Goal: Navigation & Orientation: Find specific page/section

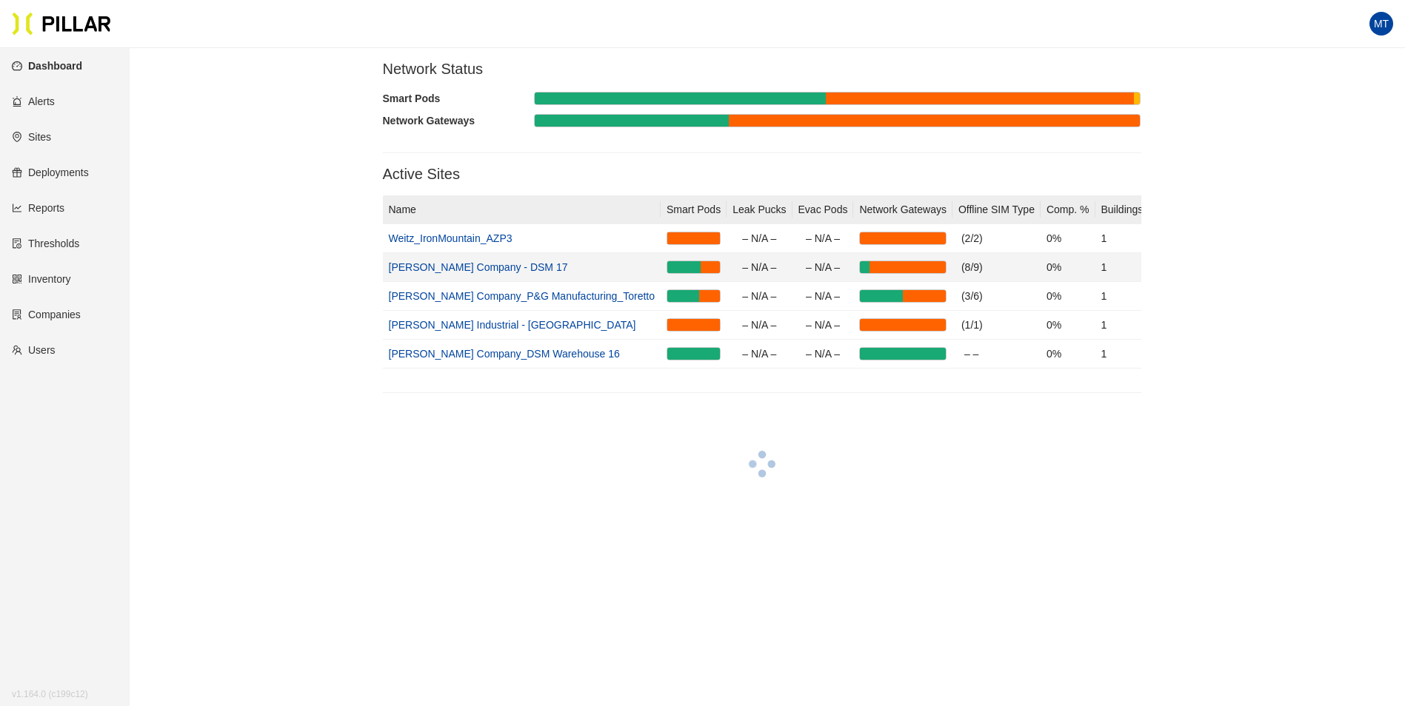
click at [479, 269] on link "[PERSON_NAME] Company - DSM 17" at bounding box center [478, 267] width 179 height 12
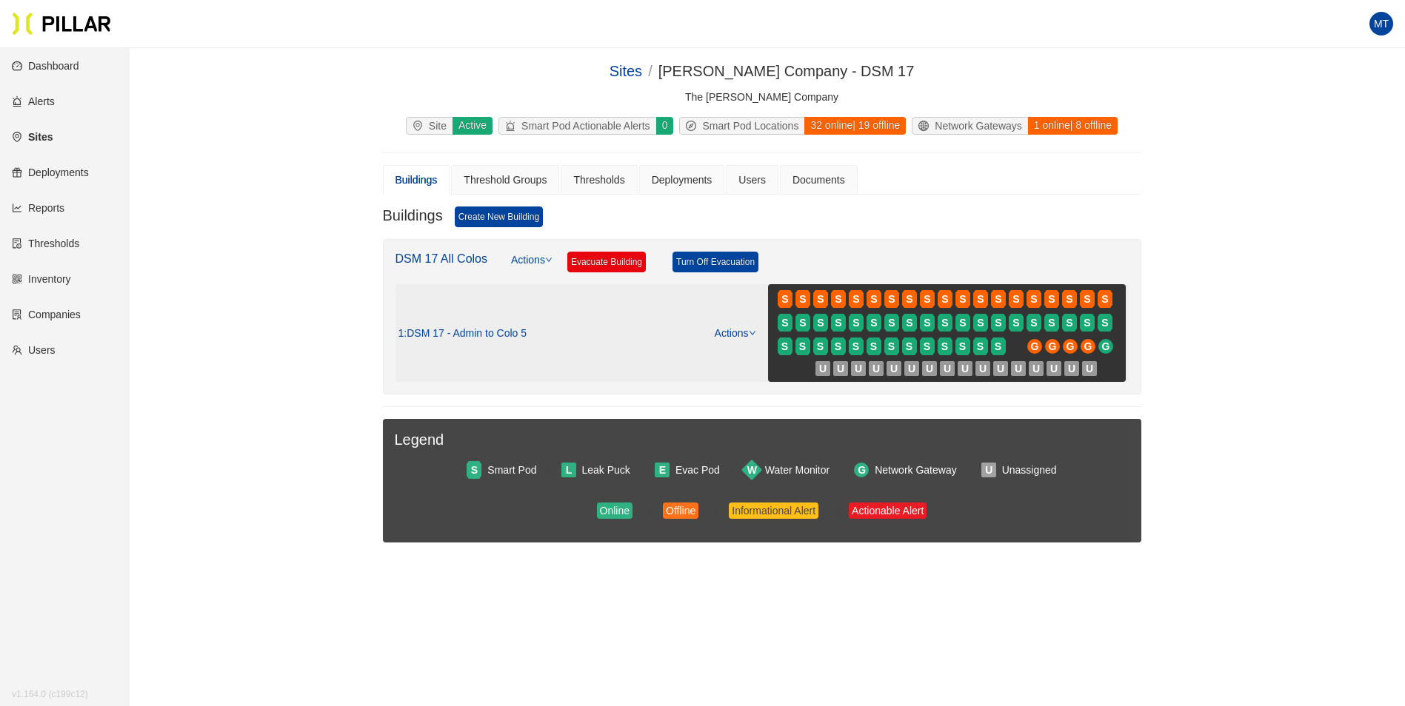
click at [511, 333] on span ": DSM 17 - Admin to Colo 5" at bounding box center [465, 333] width 123 height 13
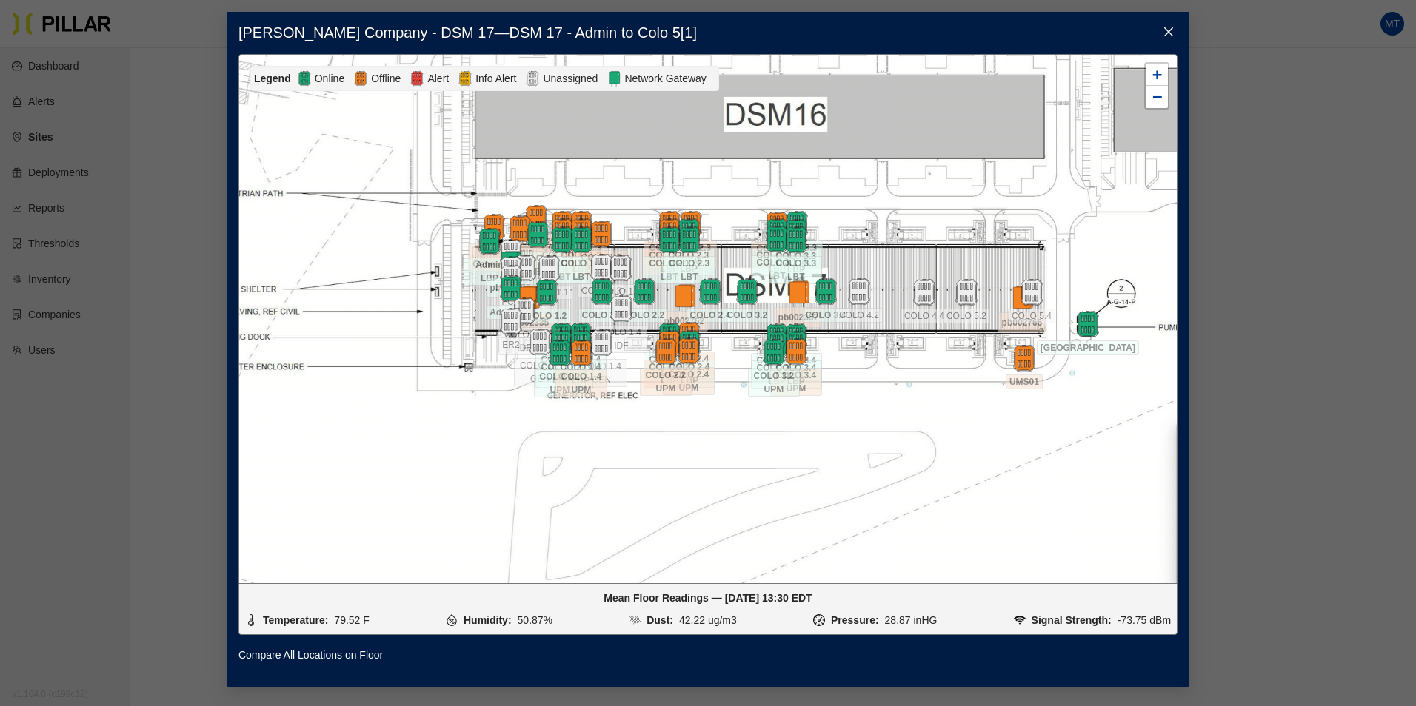
click at [1173, 27] on icon "close" at bounding box center [1169, 32] width 12 height 12
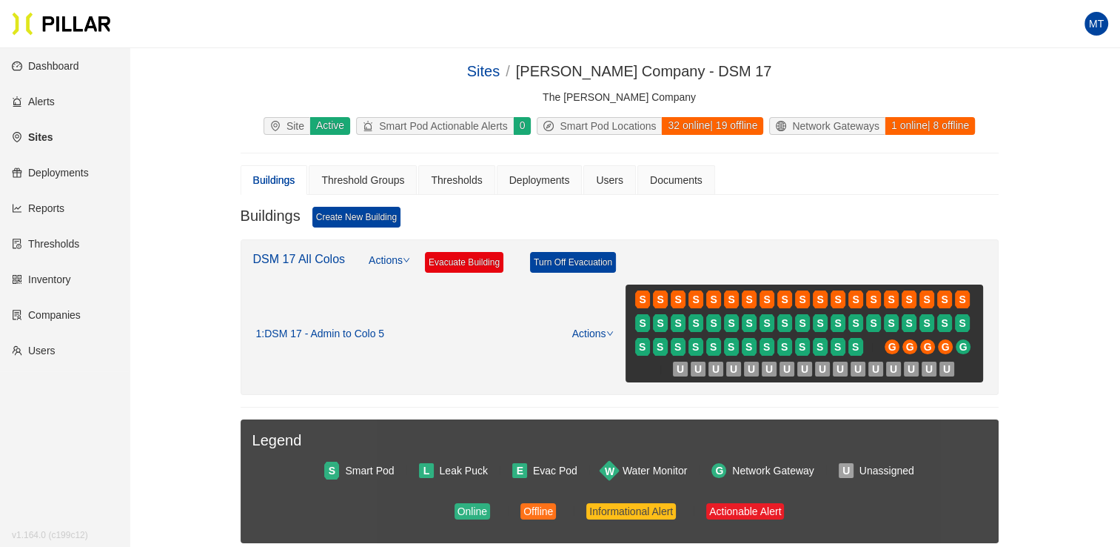
click at [38, 70] on link "Dashboard" at bounding box center [45, 66] width 67 height 12
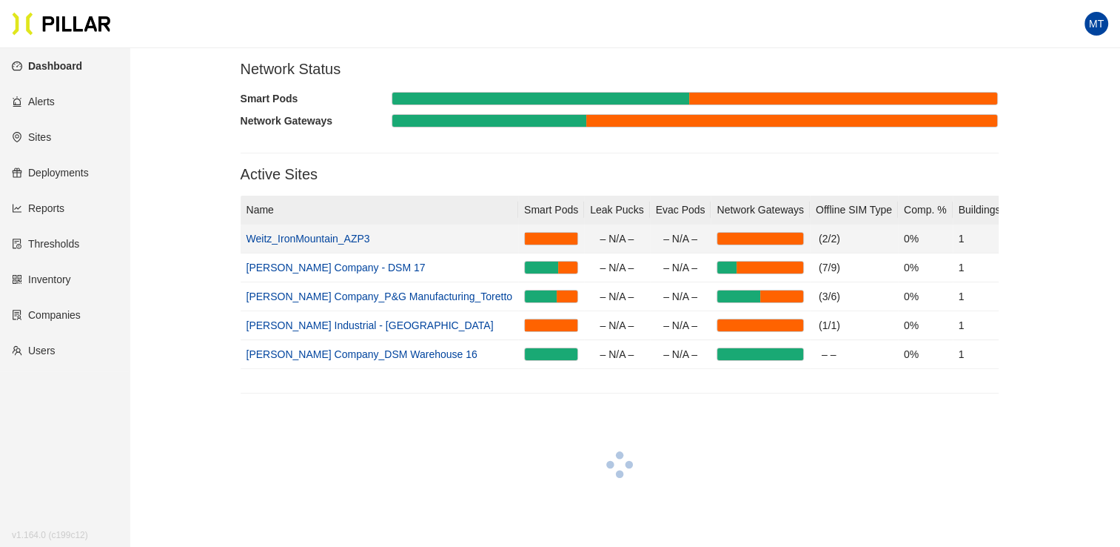
click at [317, 243] on link "Weitz_IronMountain_AZP3" at bounding box center [309, 239] width 124 height 12
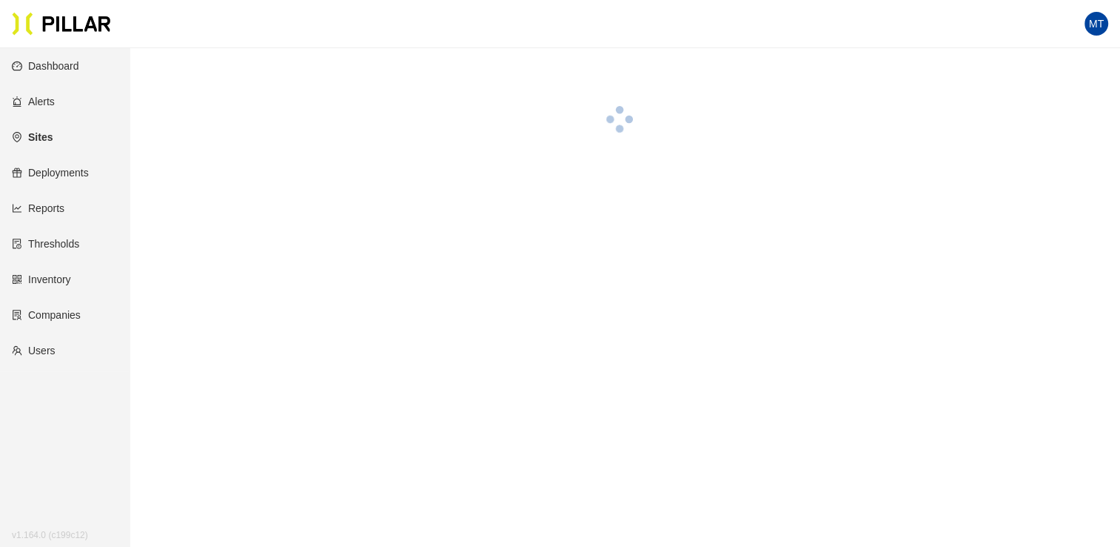
click at [317, 243] on main at bounding box center [560, 321] width 1120 height 547
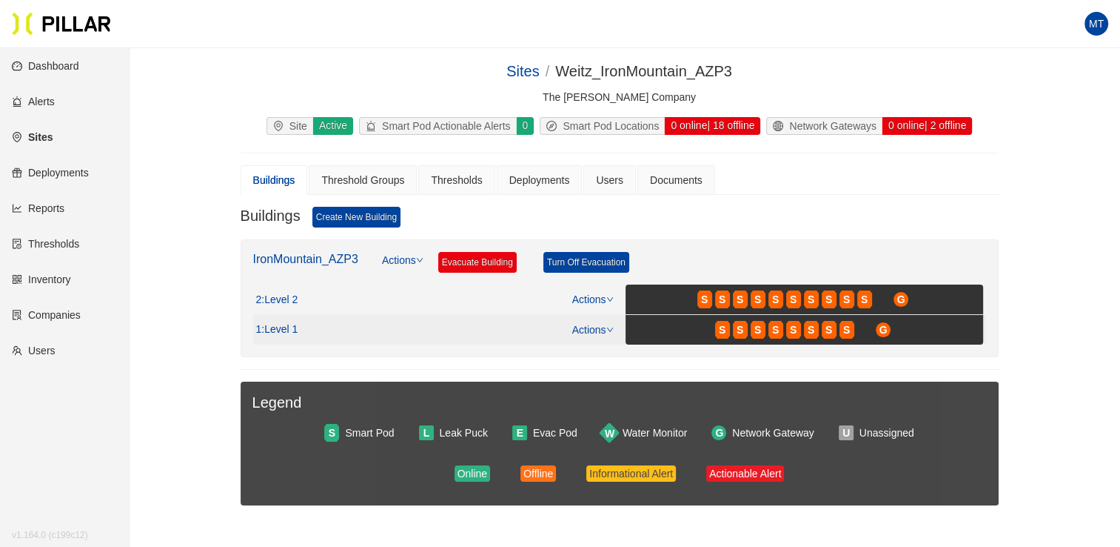
click at [281, 330] on span ": Level 1" at bounding box center [279, 329] width 36 height 13
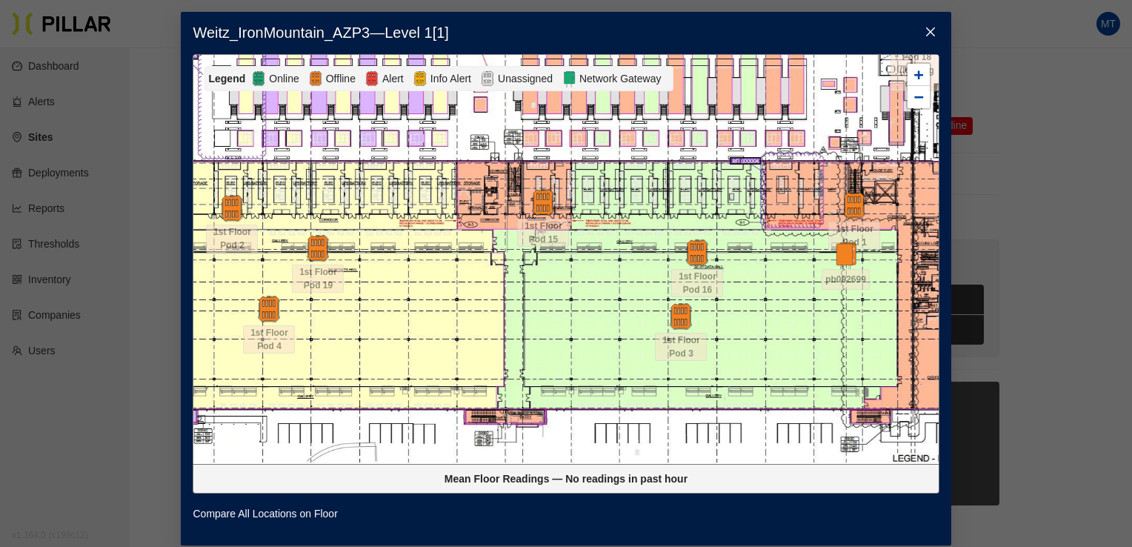
click at [926, 36] on icon "close" at bounding box center [930, 32] width 12 height 12
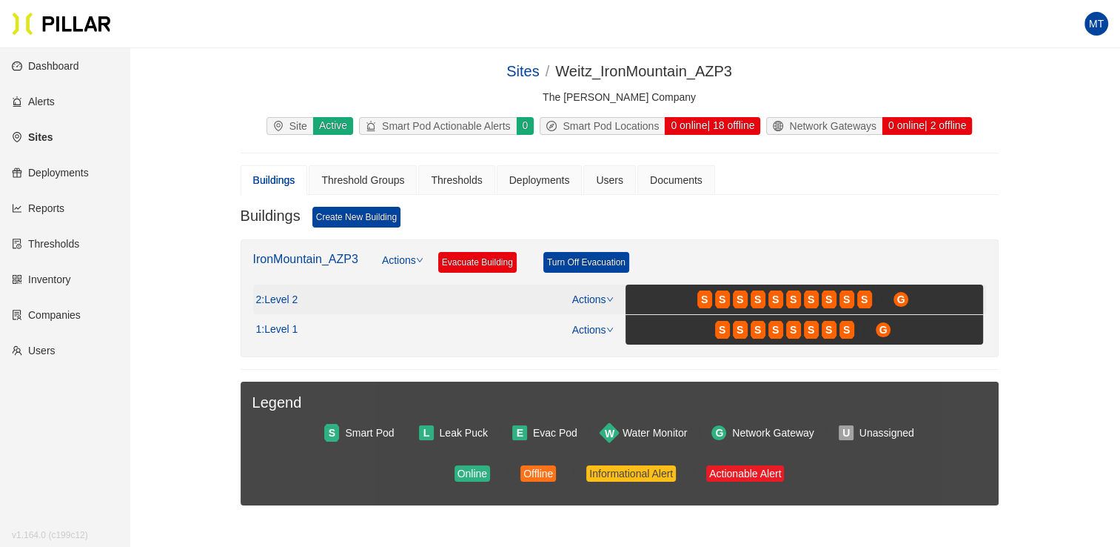
click at [293, 299] on span ": Level 2" at bounding box center [279, 299] width 36 height 13
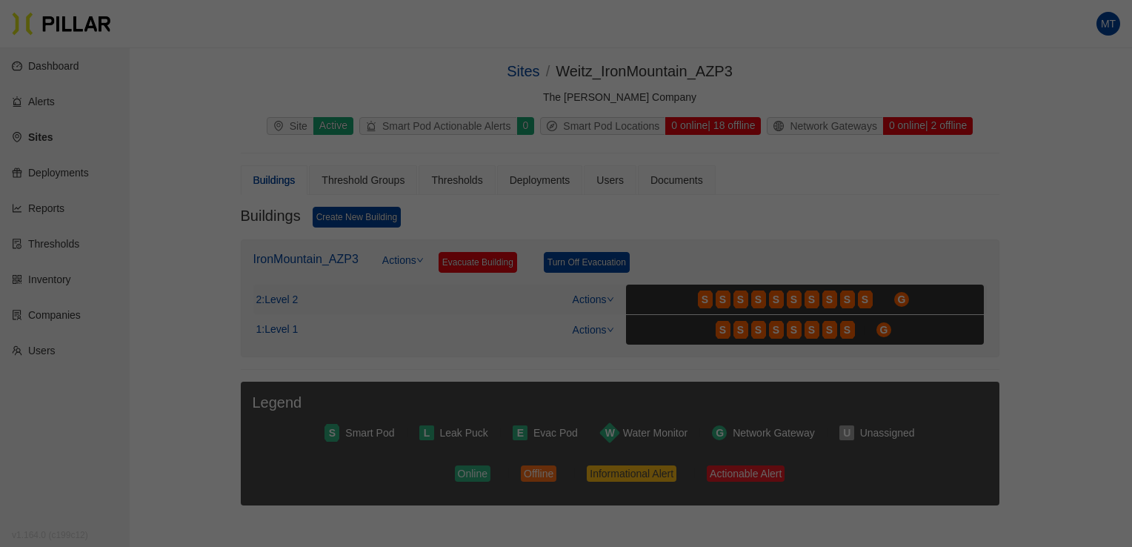
click at [293, 299] on div at bounding box center [293, 299] width 0 height 0
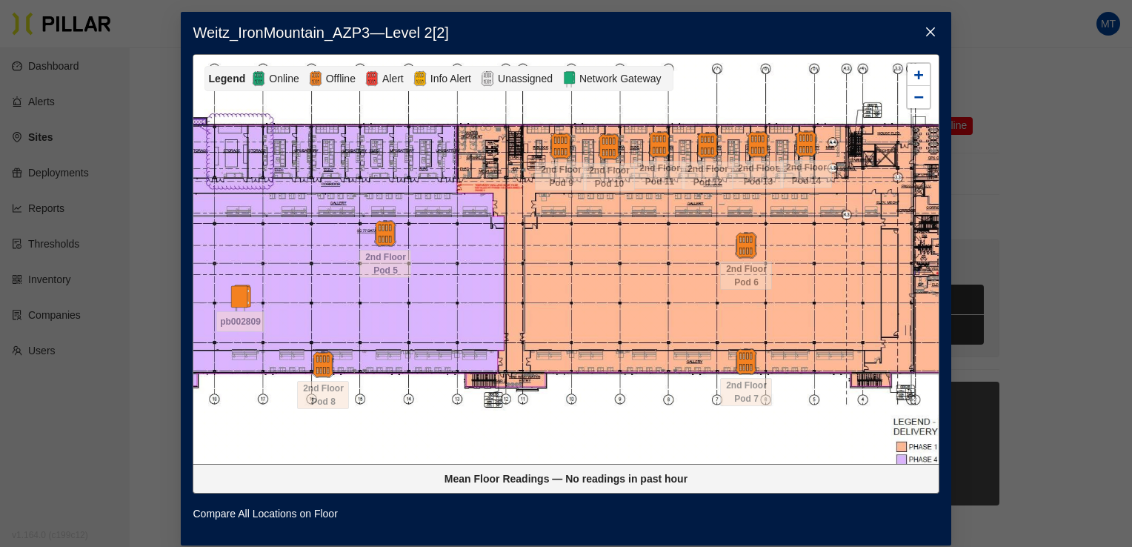
click at [925, 34] on icon "close" at bounding box center [929, 31] width 9 height 9
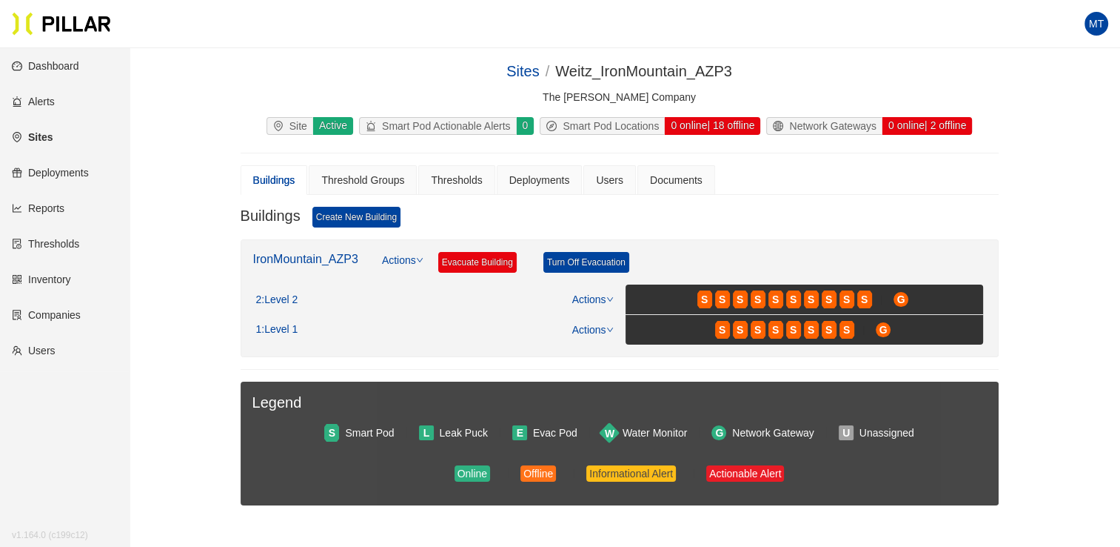
click at [177, 390] on div "Sites / Weitz_IronMountain_AZP3 / The Weitz Company Site Active Smart Pod Actio…" at bounding box center [619, 306] width 907 height 492
click at [67, 67] on link "Dashboard" at bounding box center [45, 66] width 67 height 12
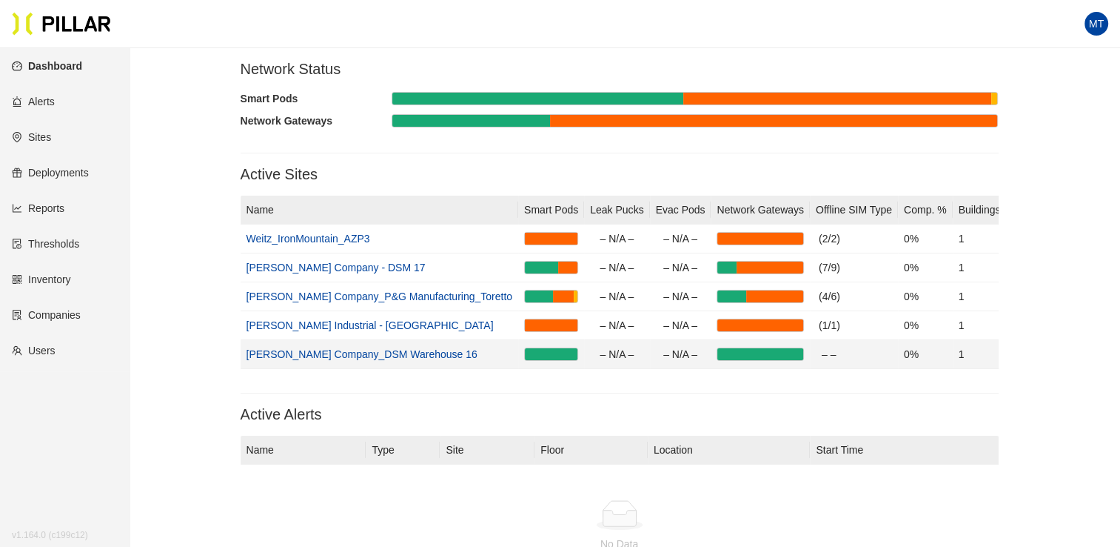
click at [355, 352] on link "[PERSON_NAME] Company_DSM Warehouse 16" at bounding box center [362, 354] width 231 height 12
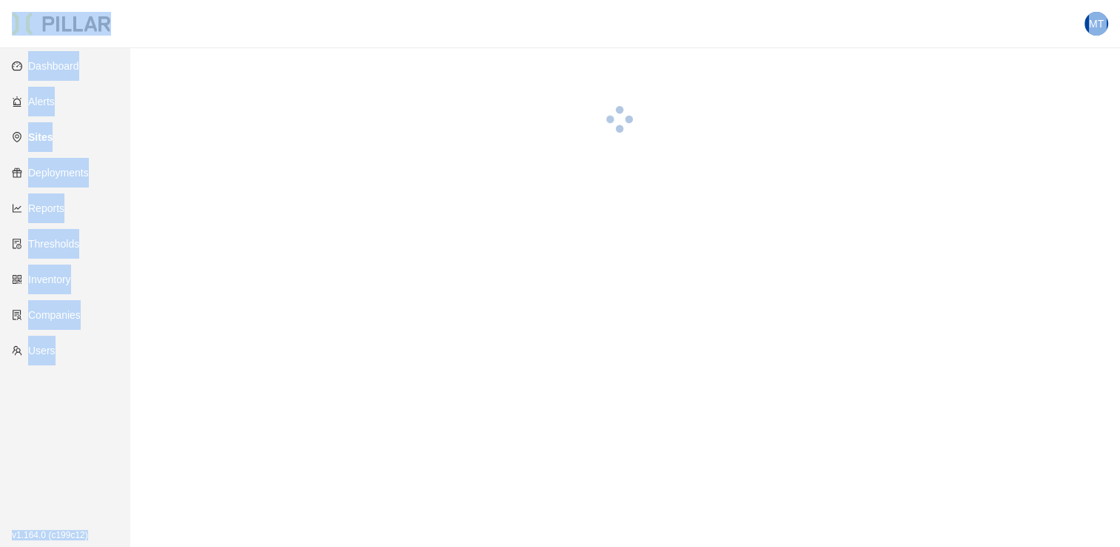
click at [355, 352] on main at bounding box center [560, 321] width 1120 height 547
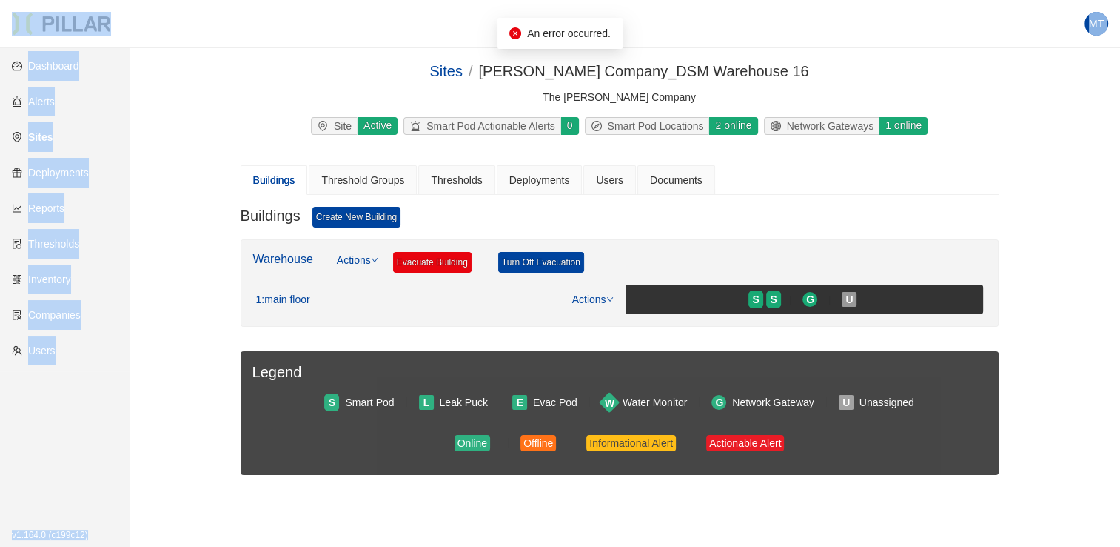
click at [60, 61] on link "Dashboard" at bounding box center [45, 66] width 67 height 12
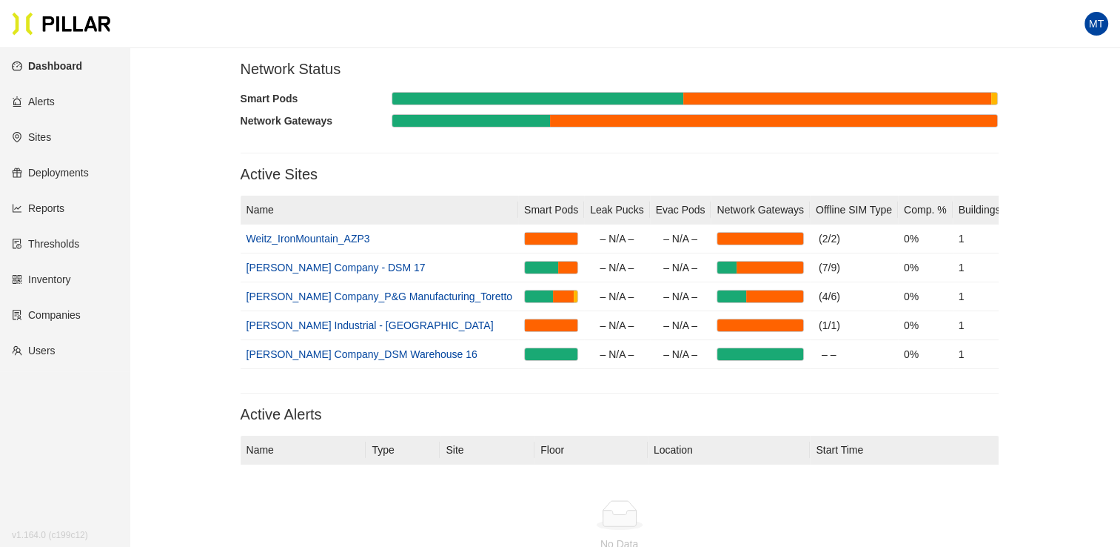
click at [1063, 161] on section "Network Status Smart Pods Network Gateways Active Sites Name Smart Pods Leak Pu…" at bounding box center [619, 330] width 907 height 540
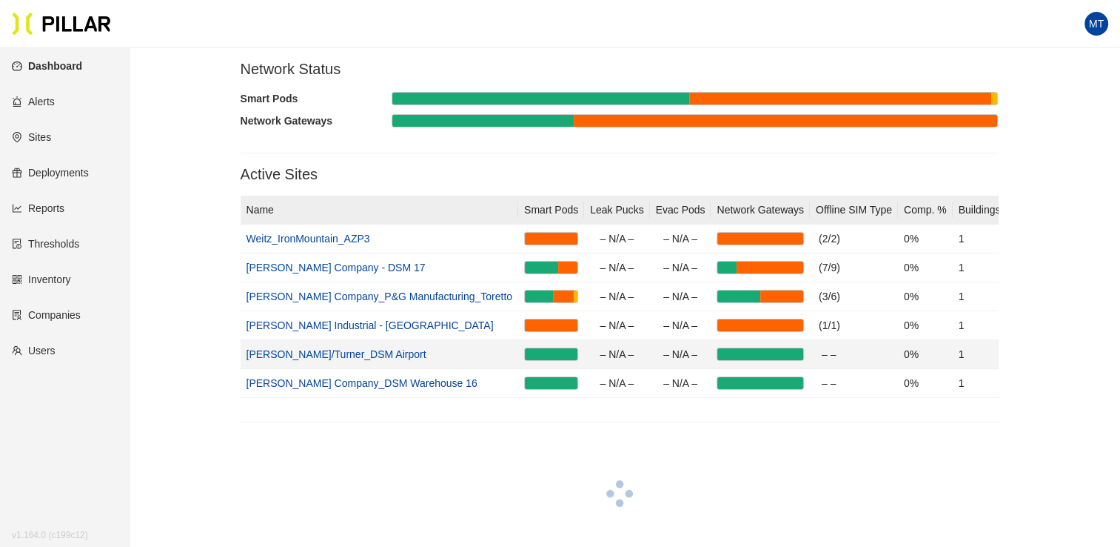
click at [352, 355] on link "[PERSON_NAME]/Turner_DSM Airport" at bounding box center [337, 354] width 180 height 12
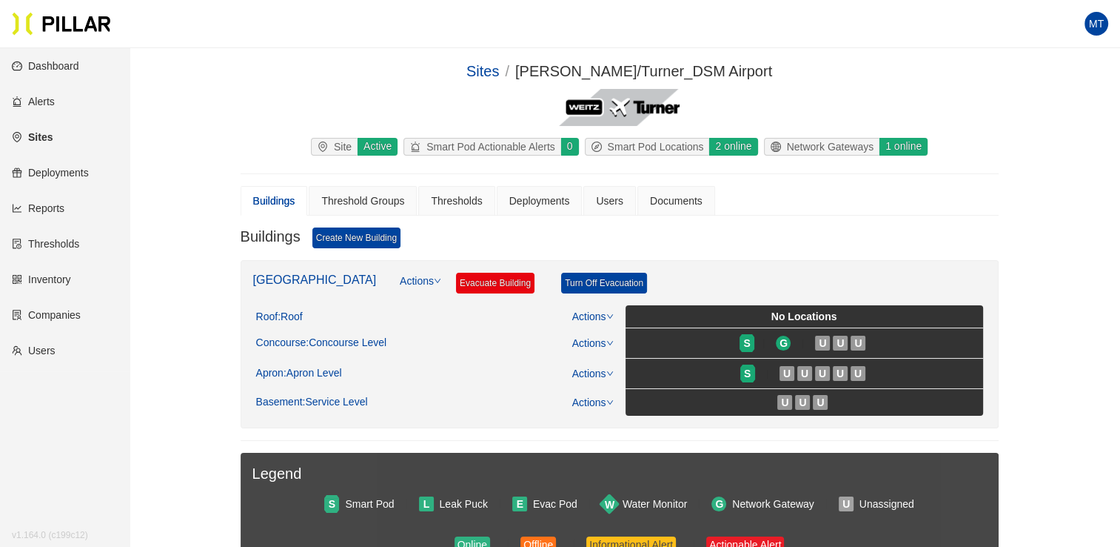
click at [714, 257] on div "Buildings Create New Building" at bounding box center [620, 243] width 758 height 33
click at [266, 316] on div "Roof : Roof" at bounding box center [279, 316] width 47 height 13
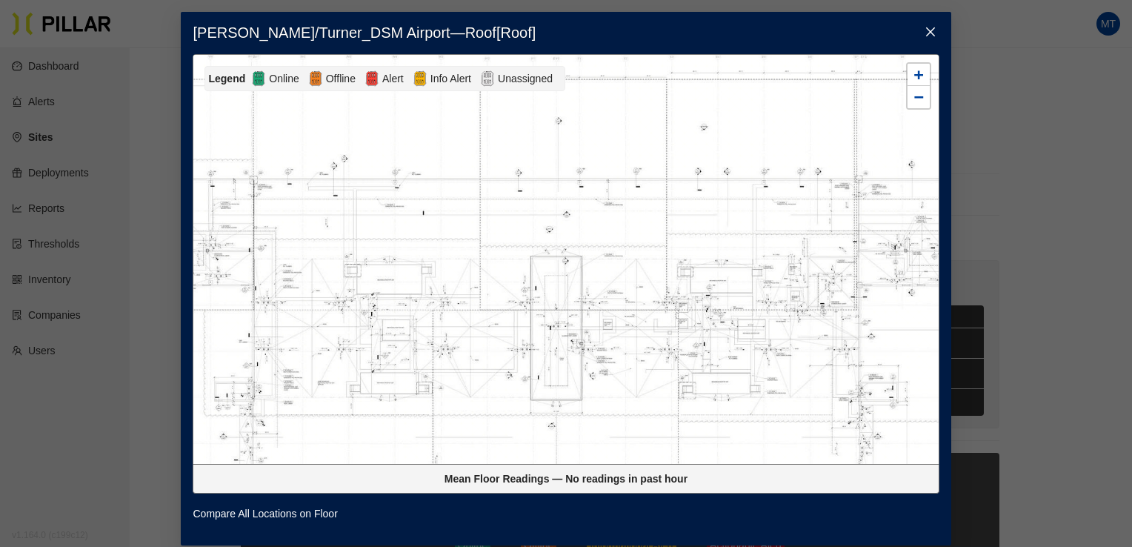
click at [925, 34] on icon "close" at bounding box center [929, 31] width 9 height 9
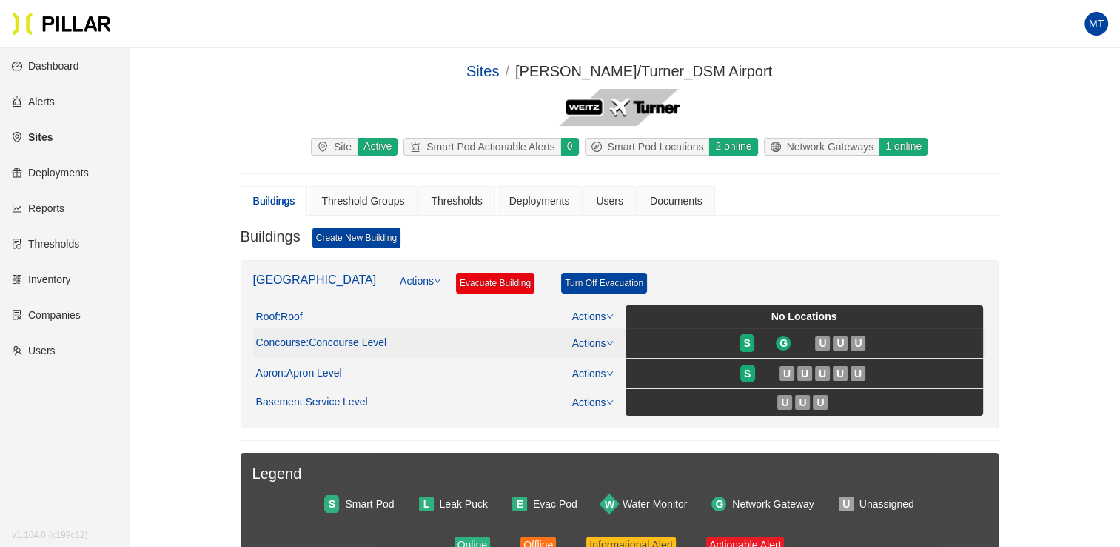
click at [345, 338] on span ": Concourse Level" at bounding box center [346, 342] width 81 height 13
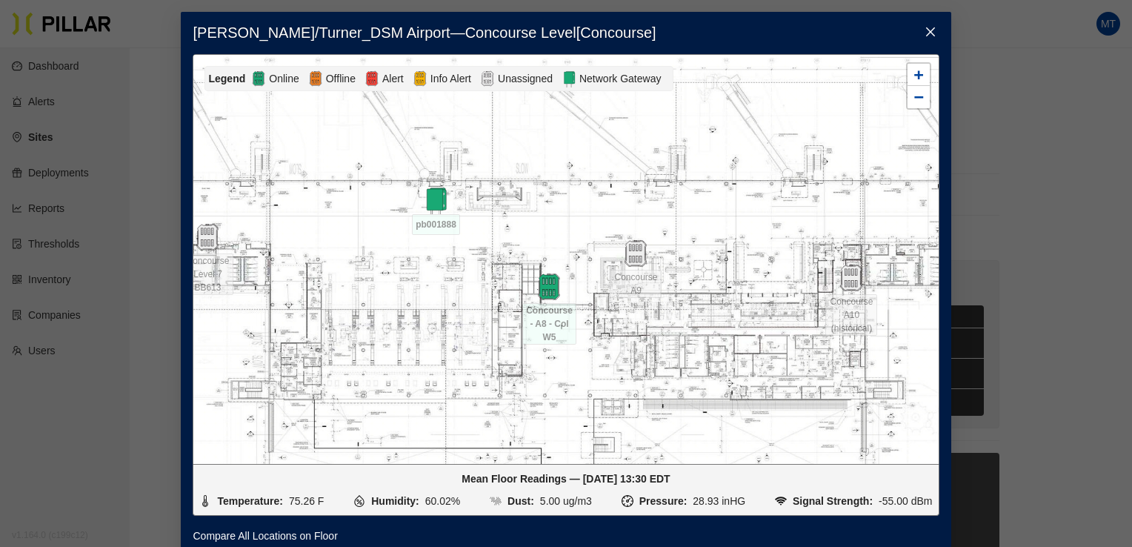
click at [928, 30] on icon "close" at bounding box center [930, 32] width 12 height 12
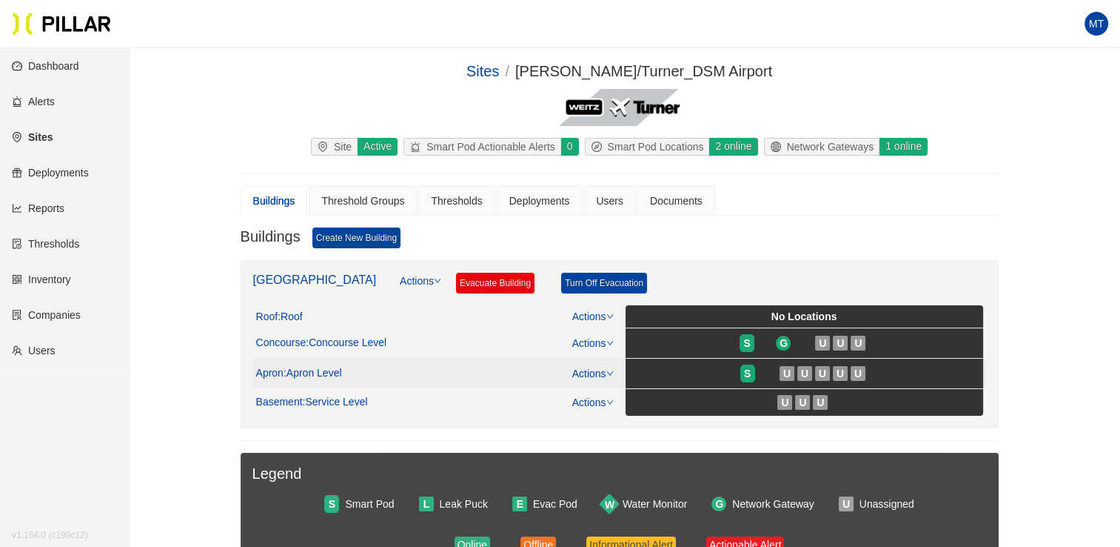
click at [338, 372] on span ": Apron Level" at bounding box center [313, 373] width 59 height 13
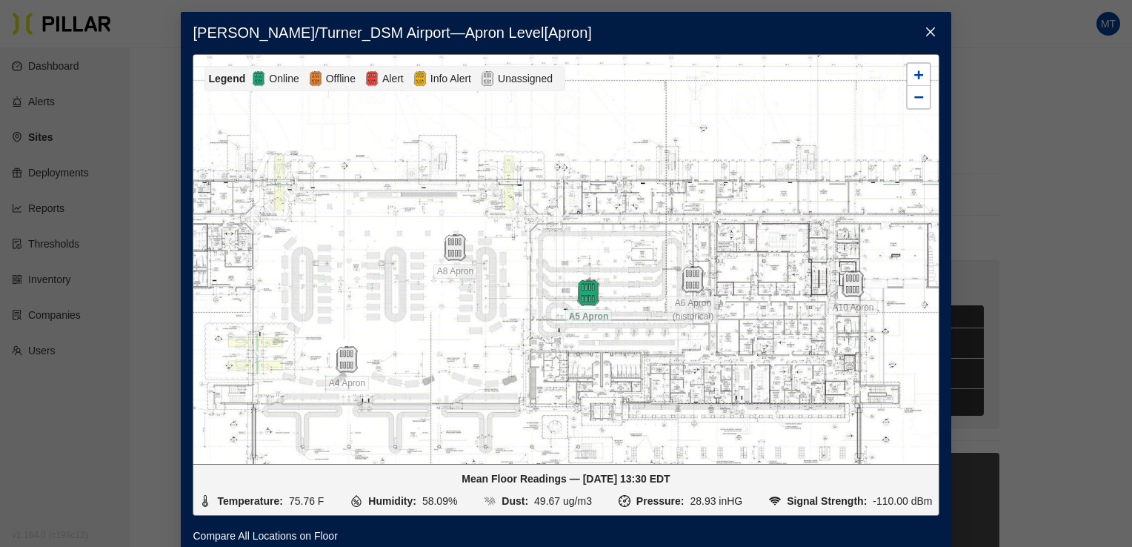
click at [924, 36] on icon "close" at bounding box center [930, 32] width 12 height 12
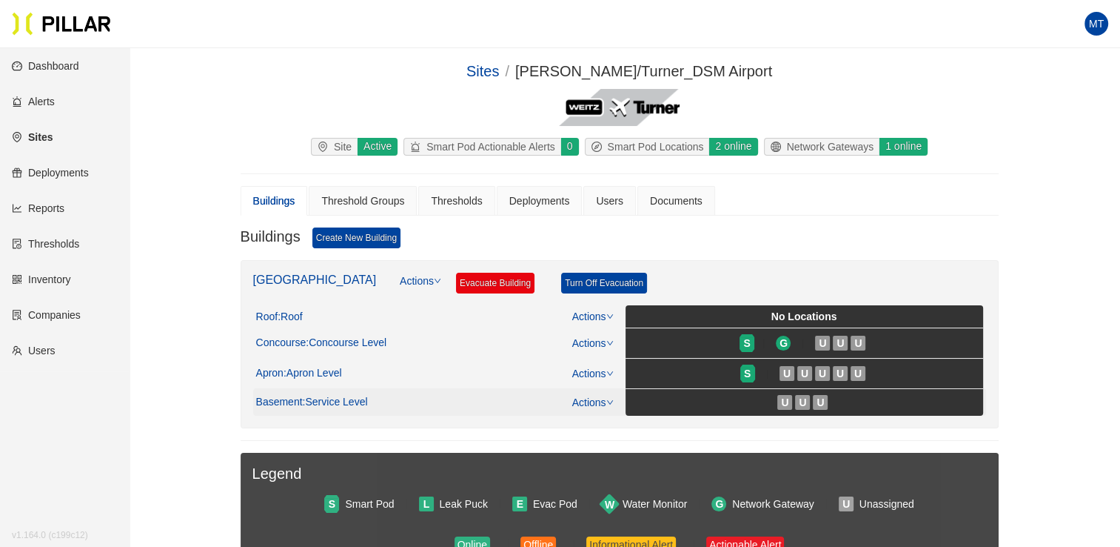
click at [341, 405] on span ": Service Level" at bounding box center [335, 401] width 65 height 13
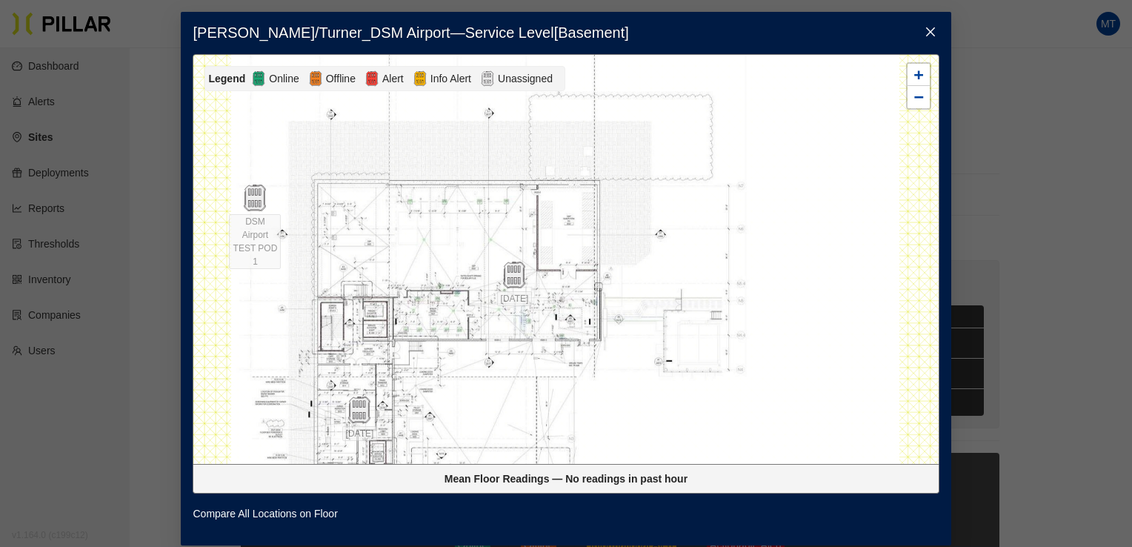
click at [929, 33] on icon "close" at bounding box center [930, 32] width 12 height 12
